Goal: Check status

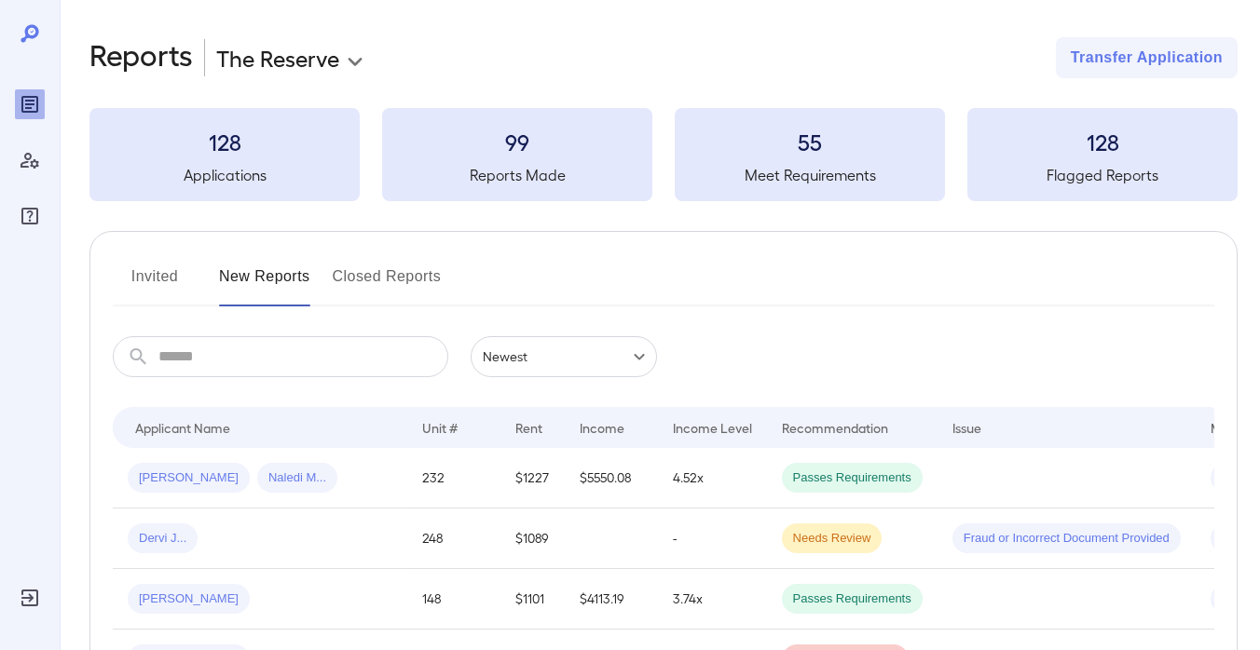
click at [147, 276] on button "Invited" at bounding box center [155, 284] width 84 height 45
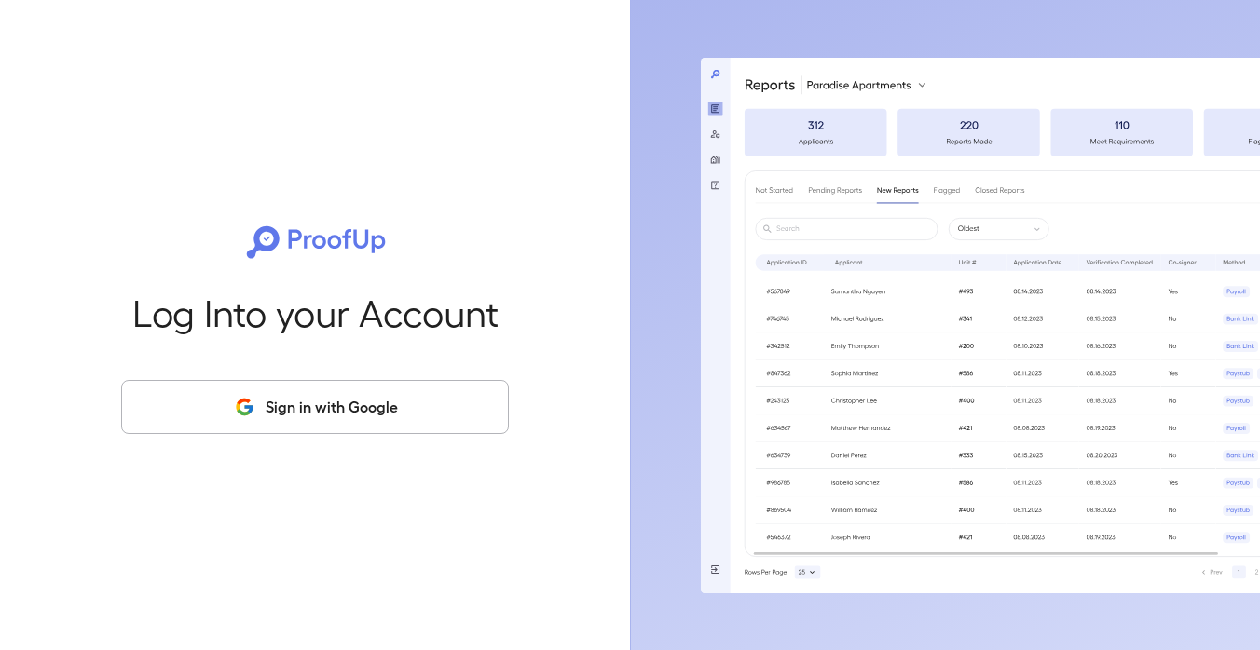
click at [314, 435] on div "Log Into your Account Sign in with Google" at bounding box center [315, 325] width 570 height 650
click at [322, 420] on button "Sign in with Google" at bounding box center [315, 407] width 388 height 54
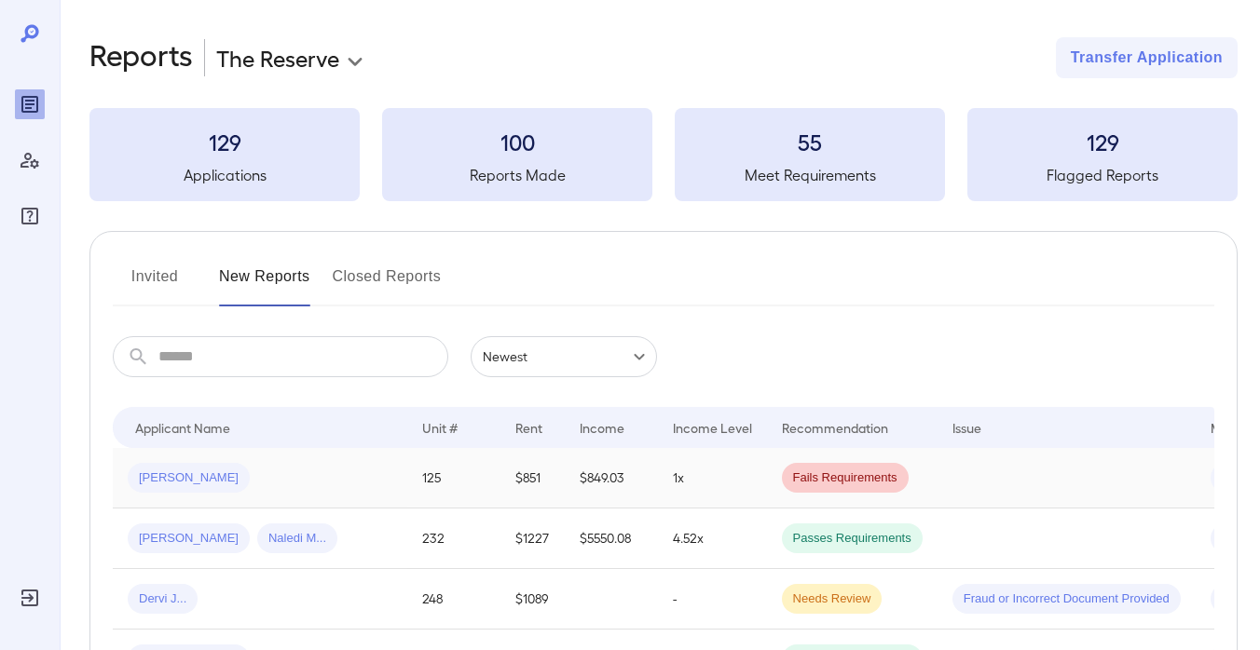
click at [335, 474] on td "[PERSON_NAME]" at bounding box center [260, 478] width 294 height 61
